Goal: Book appointment/travel/reservation

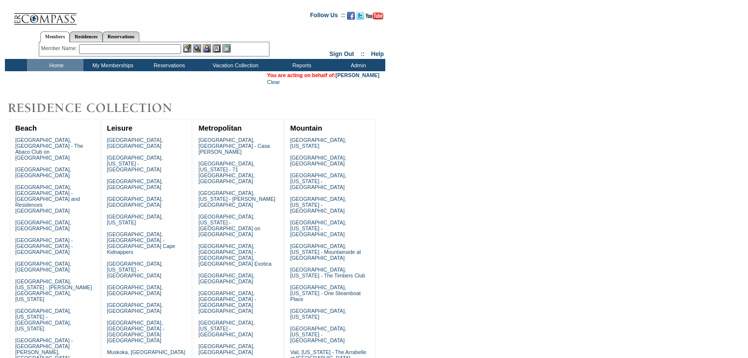
scroll to position [251, 0]
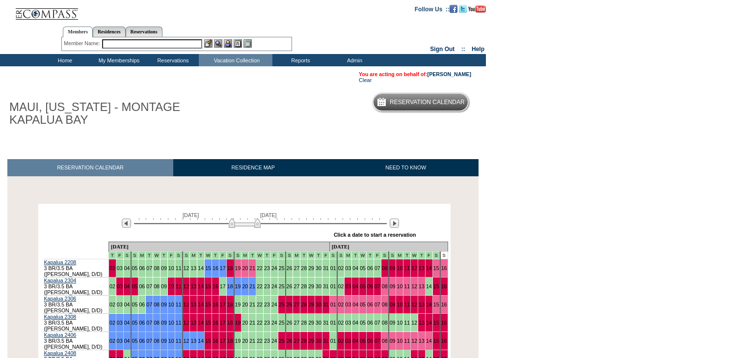
drag, startPoint x: 233, startPoint y: 224, endPoint x: 259, endPoint y: 226, distance: 25.6
click at [257, 226] on img at bounding box center [245, 223] width 32 height 10
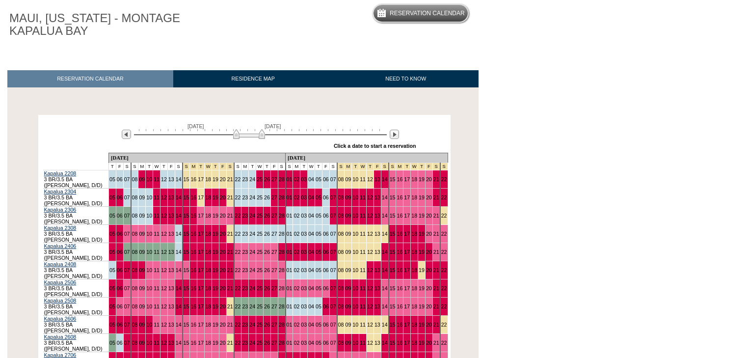
scroll to position [118, 0]
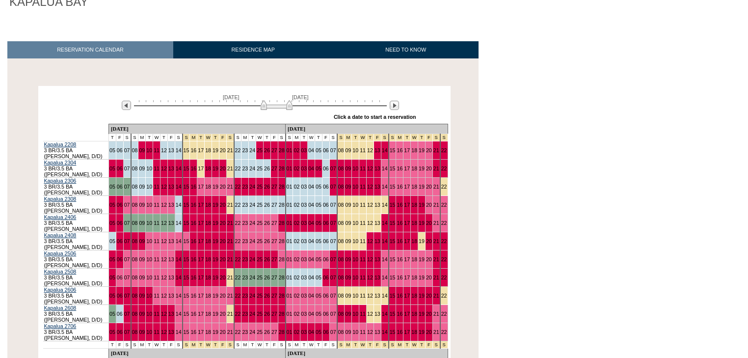
drag, startPoint x: 255, startPoint y: 108, endPoint x: 281, endPoint y: 110, distance: 25.6
click at [281, 110] on img at bounding box center [277, 105] width 32 height 10
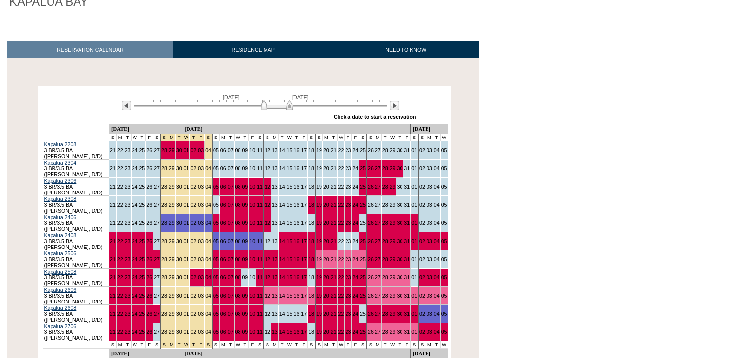
drag, startPoint x: 281, startPoint y: 110, endPoint x: 297, endPoint y: 111, distance: 16.7
click at [292, 110] on img at bounding box center [277, 105] width 32 height 10
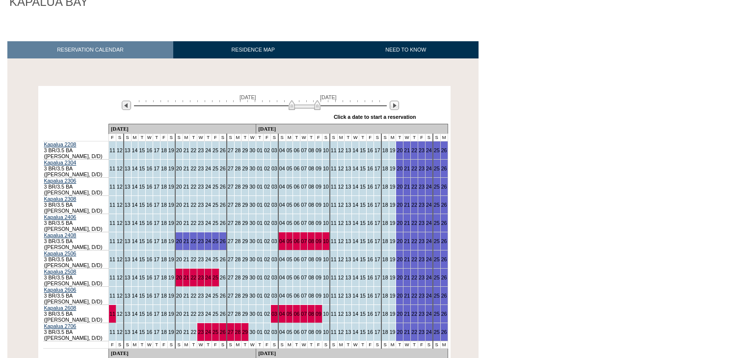
drag, startPoint x: 299, startPoint y: 111, endPoint x: 318, endPoint y: 111, distance: 19.1
click at [318, 110] on img at bounding box center [305, 105] width 32 height 10
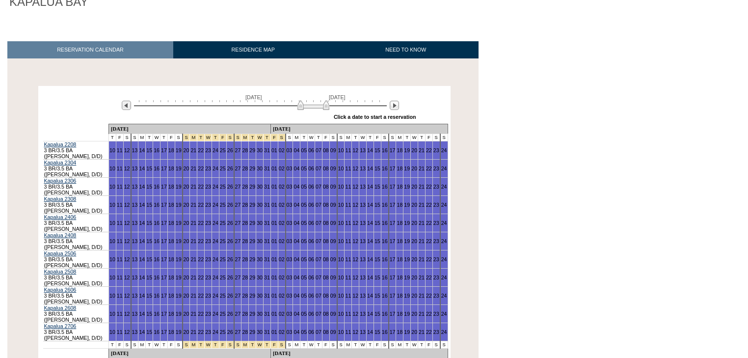
drag, startPoint x: 322, startPoint y: 108, endPoint x: 328, endPoint y: 108, distance: 6.4
click at [328, 108] on img at bounding box center [313, 105] width 32 height 10
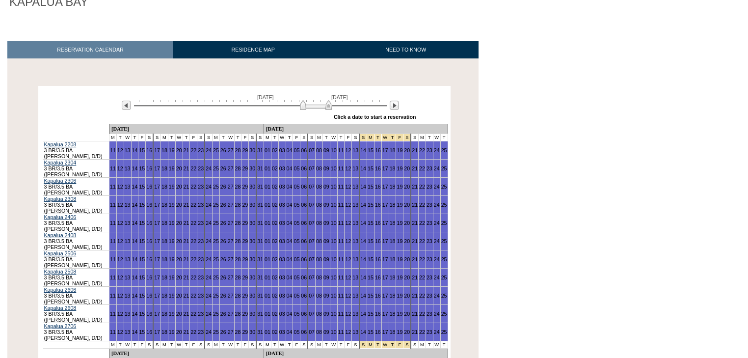
click at [326, 108] on img at bounding box center [316, 105] width 32 height 10
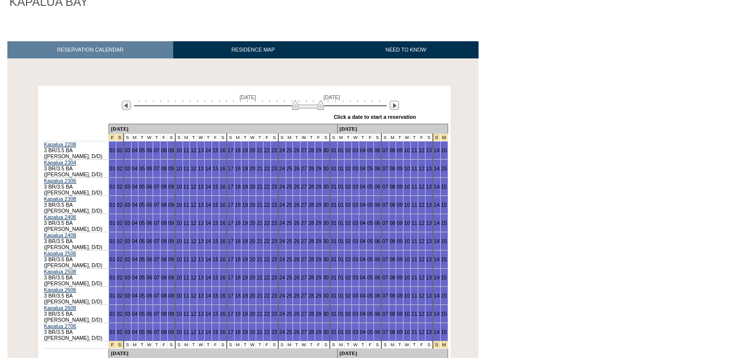
drag, startPoint x: 326, startPoint y: 108, endPoint x: 317, endPoint y: 110, distance: 9.5
click at [317, 110] on img at bounding box center [308, 105] width 32 height 10
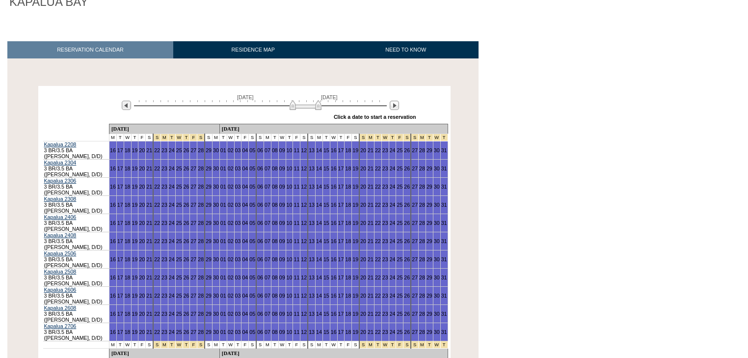
drag, startPoint x: 317, startPoint y: 110, endPoint x: 308, endPoint y: 110, distance: 8.3
click at [308, 110] on img at bounding box center [306, 105] width 32 height 10
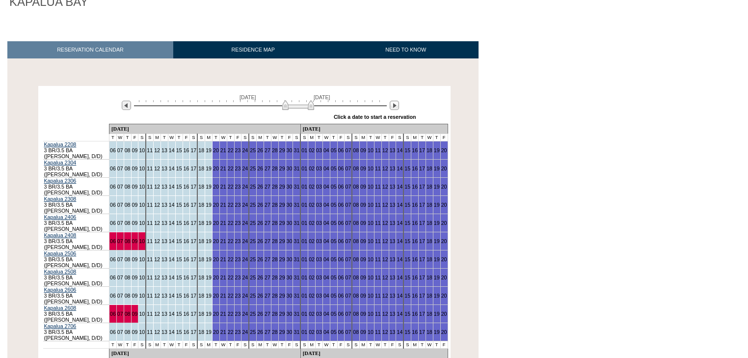
drag, startPoint x: 302, startPoint y: 105, endPoint x: 308, endPoint y: 107, distance: 6.2
click at [308, 107] on img at bounding box center [298, 105] width 32 height 10
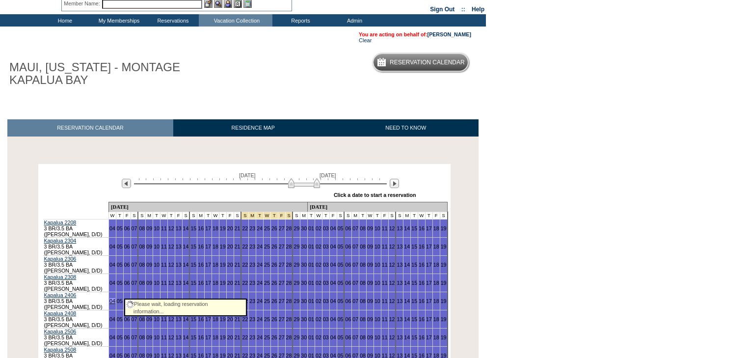
scroll to position [39, 0]
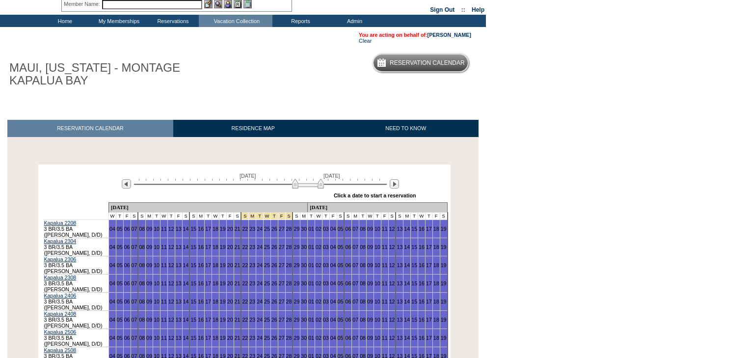
drag, startPoint x: 301, startPoint y: 187, endPoint x: 309, endPoint y: 188, distance: 7.4
click at [309, 188] on img at bounding box center [308, 184] width 32 height 10
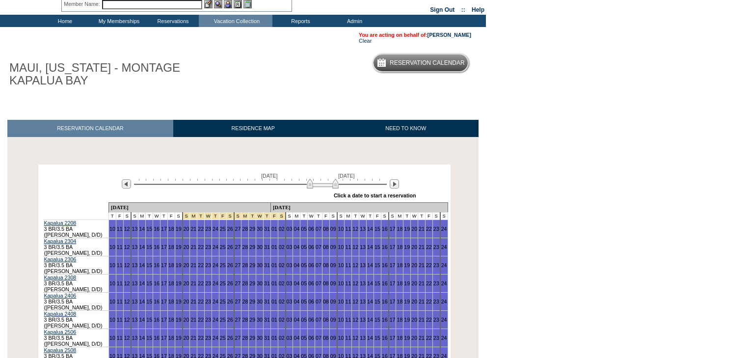
drag, startPoint x: 310, startPoint y: 188, endPoint x: 321, endPoint y: 188, distance: 11.3
click at [321, 188] on img at bounding box center [323, 184] width 32 height 10
drag, startPoint x: 320, startPoint y: 188, endPoint x: 331, endPoint y: 185, distance: 10.9
click at [331, 185] on img at bounding box center [323, 184] width 32 height 10
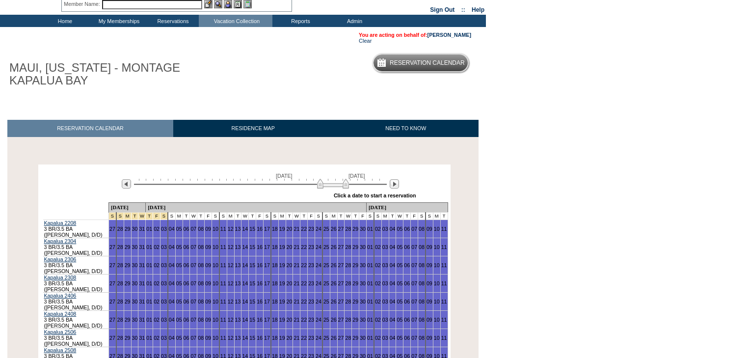
drag, startPoint x: 330, startPoint y: 184, endPoint x: 338, endPoint y: 183, distance: 7.9
click at [338, 183] on img at bounding box center [333, 184] width 32 height 10
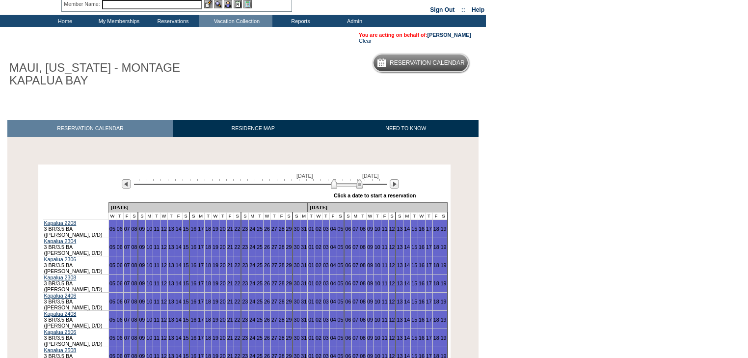
drag, startPoint x: 338, startPoint y: 185, endPoint x: 350, endPoint y: 185, distance: 12.3
click at [350, 185] on img at bounding box center [347, 184] width 32 height 10
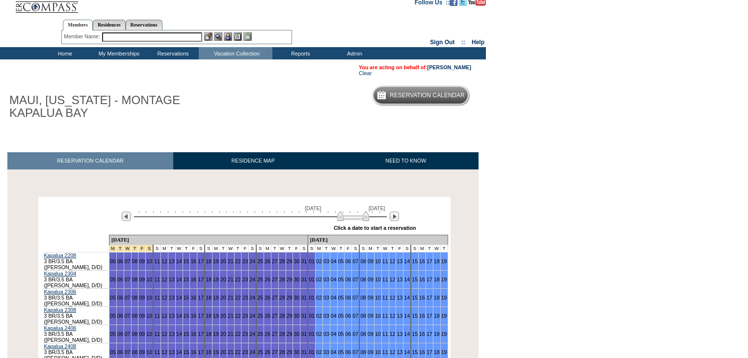
scroll to position [0, 0]
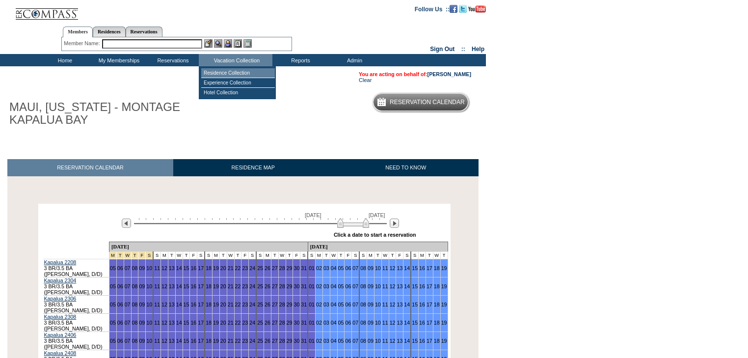
click at [220, 71] on td "Residence Collection" at bounding box center [238, 73] width 74 height 10
